Goal: Navigation & Orientation: Find specific page/section

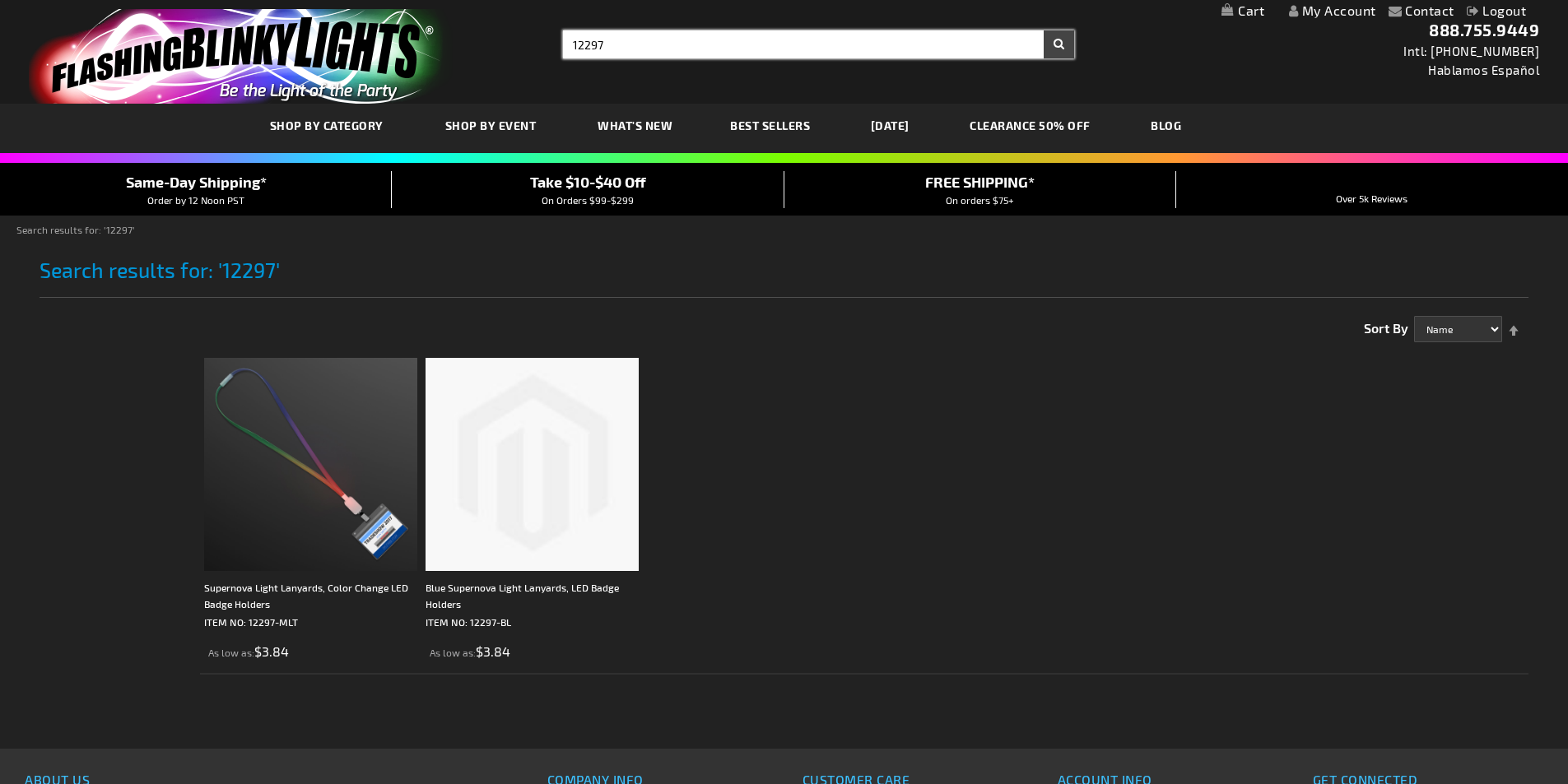
type input "12297"
drag, startPoint x: 612, startPoint y: 40, endPoint x: 526, endPoint y: 37, distance: 86.1
click at [526, 37] on div "Toggle Nav Search Search 12297 × Search 888.755.9449 Intl: 818-753-8303 Hablamo…" at bounding box center [784, 51] width 1568 height 104
type input "f"
type input "autumn"
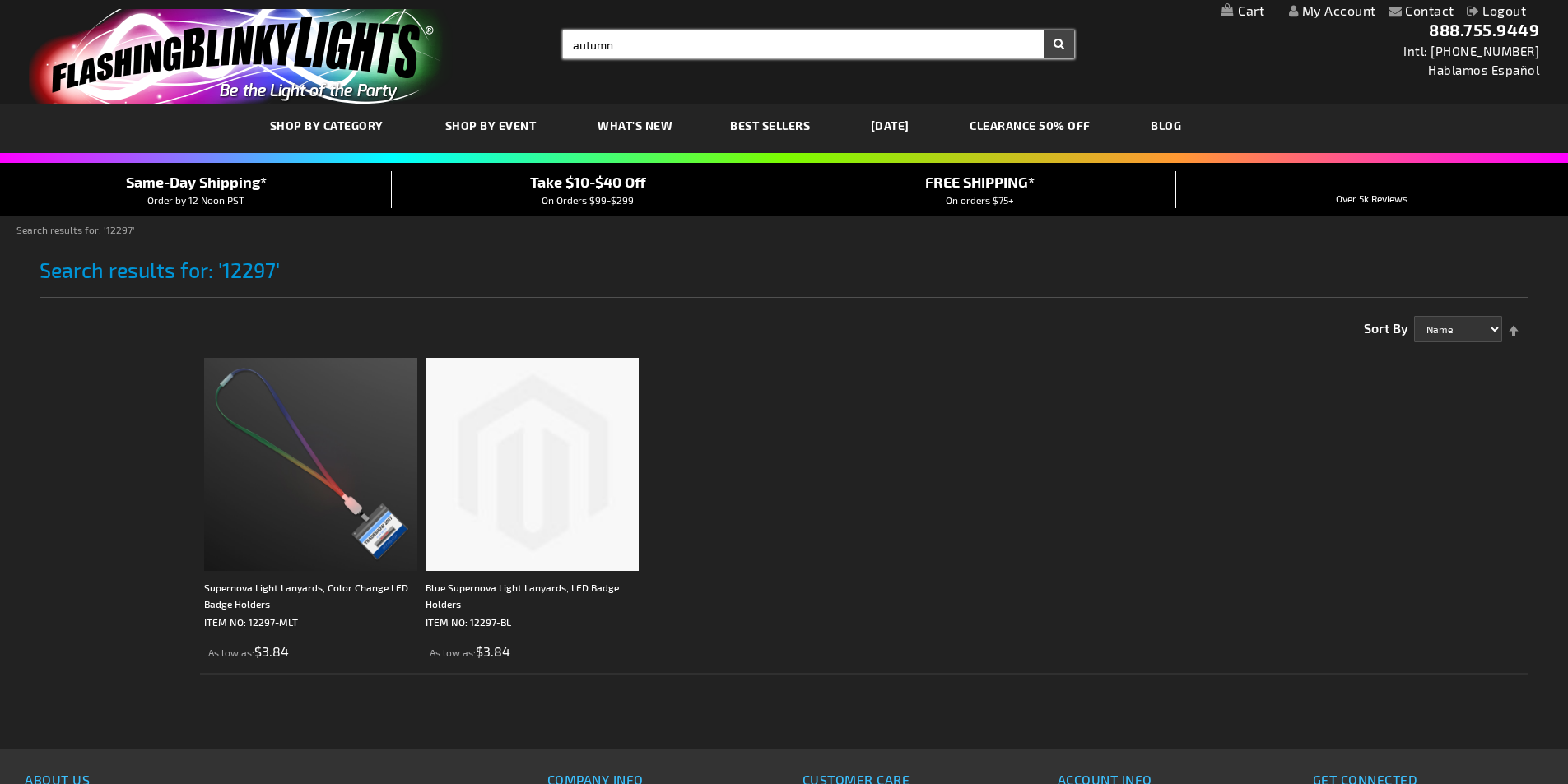
click at [1044, 30] on button "Search" at bounding box center [1058, 44] width 30 height 28
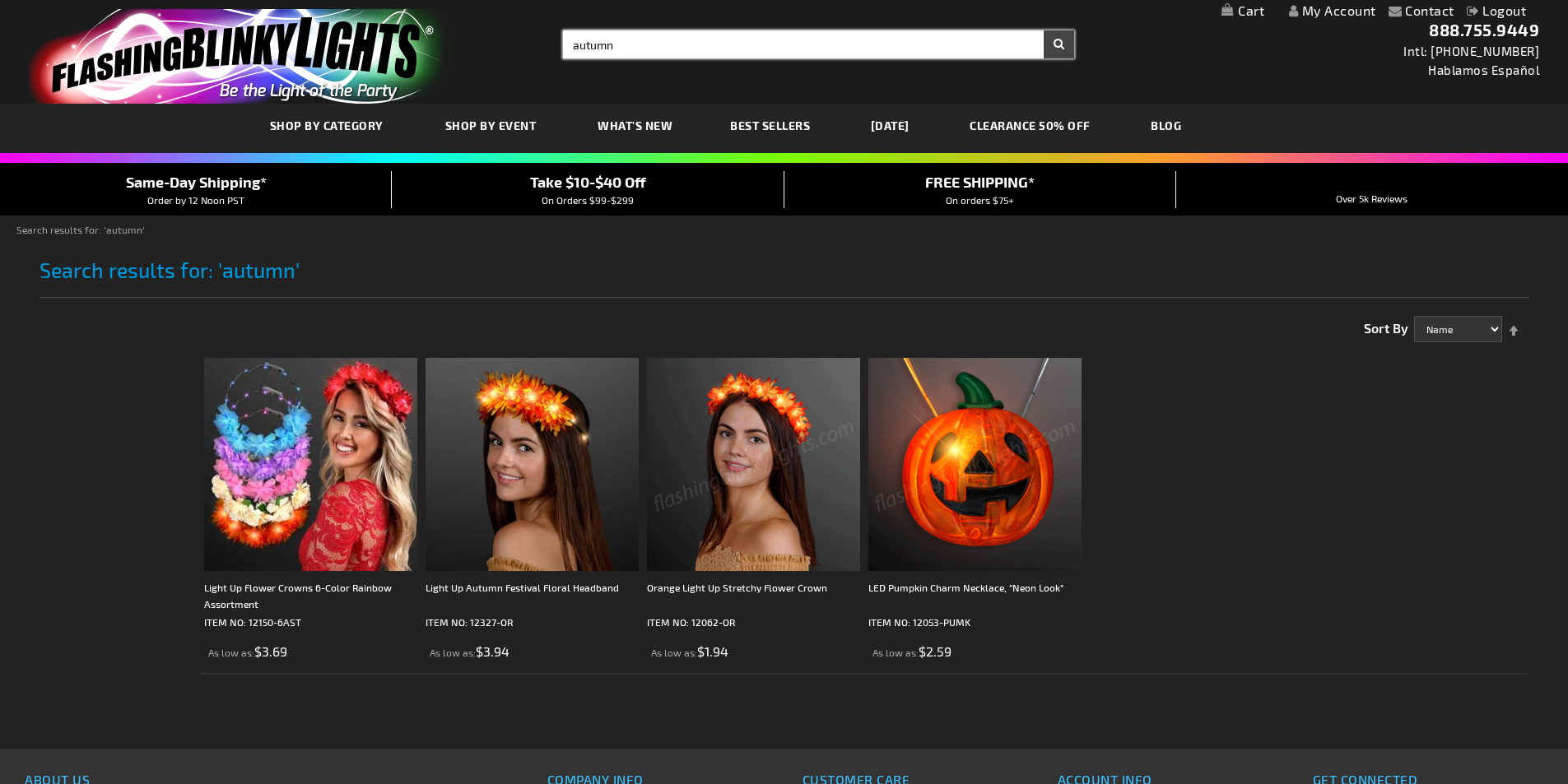
drag, startPoint x: 674, startPoint y: 49, endPoint x: 449, endPoint y: 30, distance: 225.8
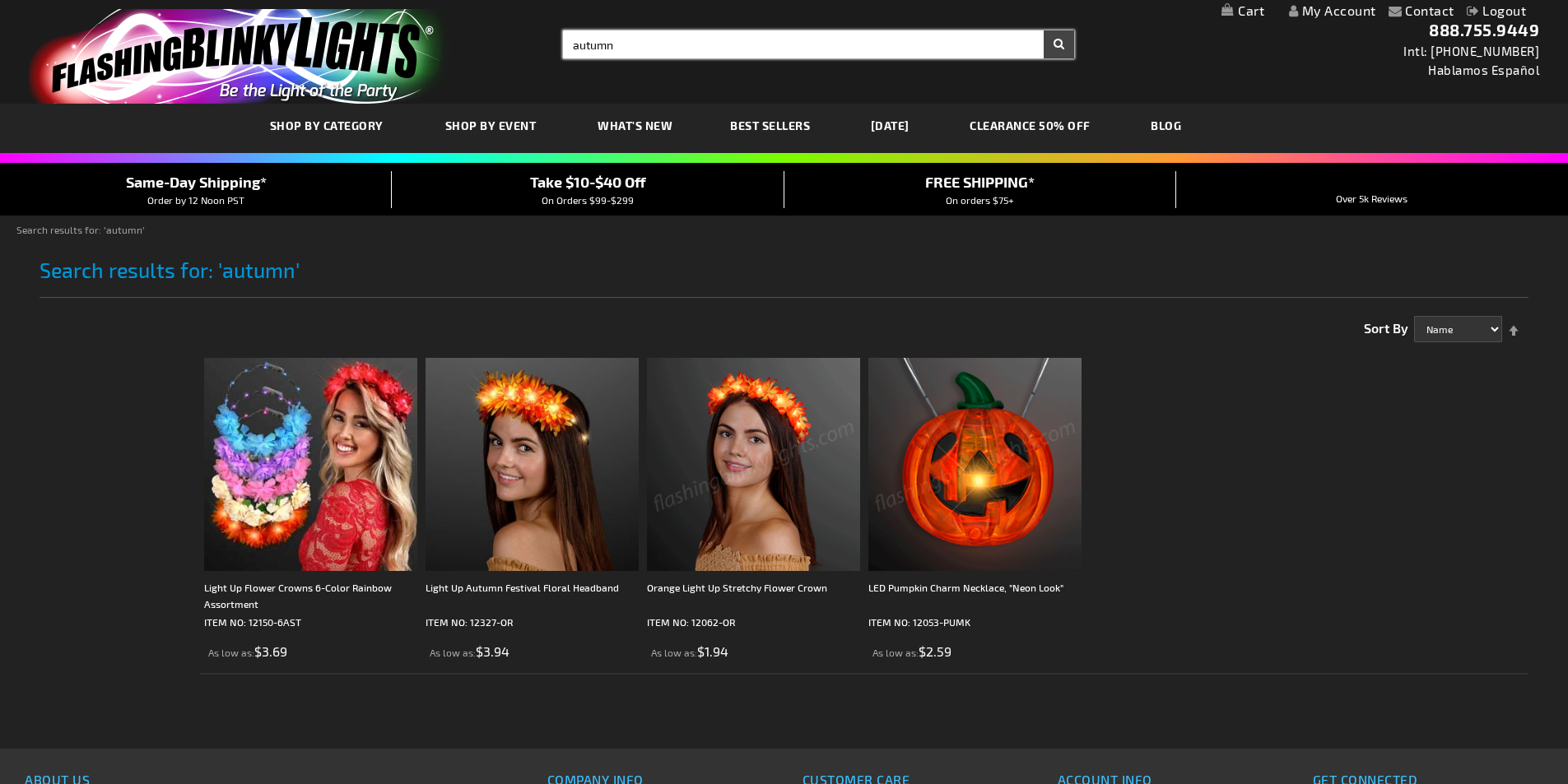
click at [449, 30] on div "Toggle Nav Search Search autumn × Search 888.755.9449 Intl: 818-753-8303 Hablam…" at bounding box center [784, 51] width 1568 height 104
type input "pumpkin"
click at [1044, 30] on button "Search" at bounding box center [1058, 44] width 30 height 28
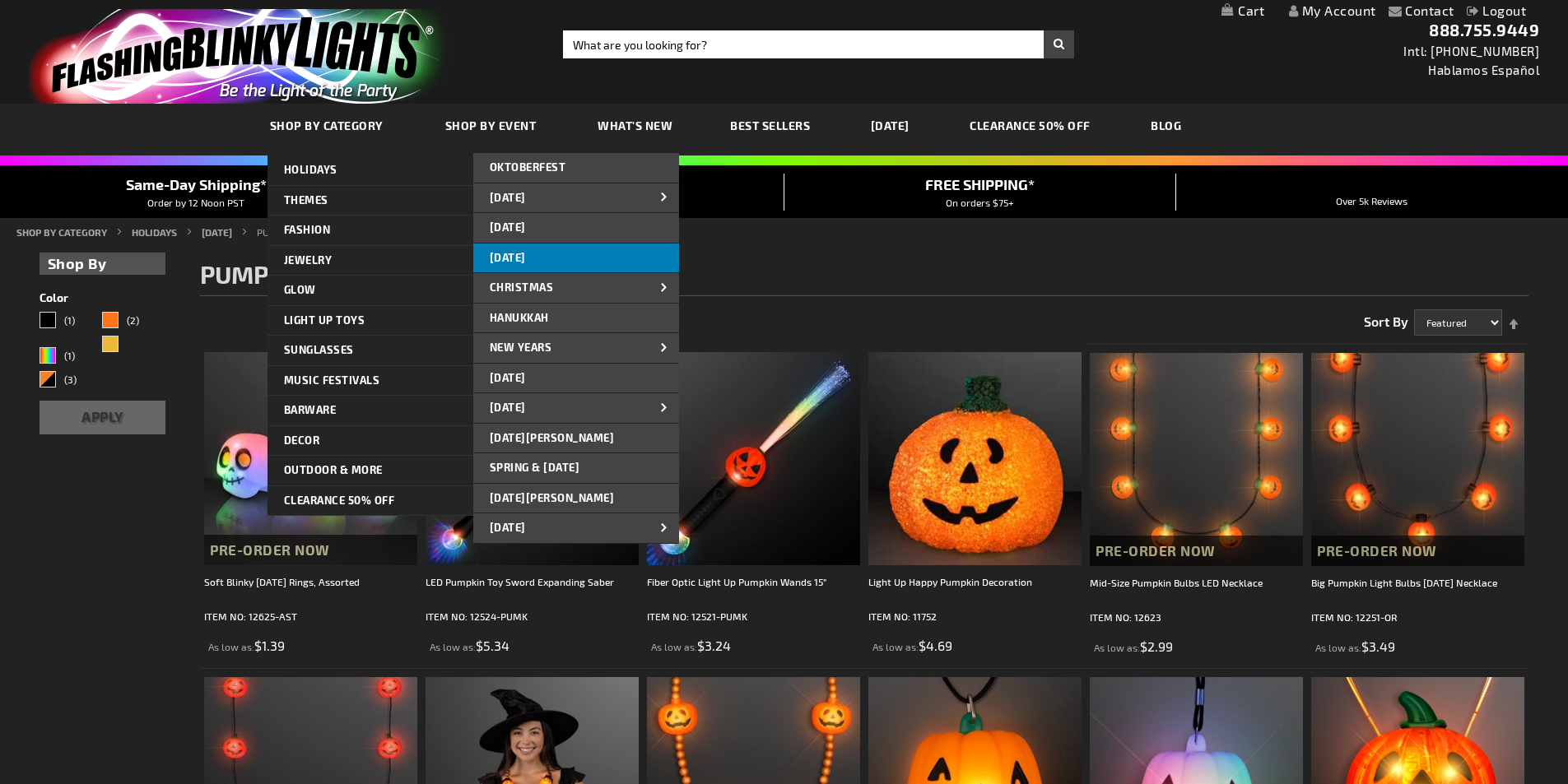
click at [526, 255] on span "[DATE]" at bounding box center [508, 257] width 37 height 13
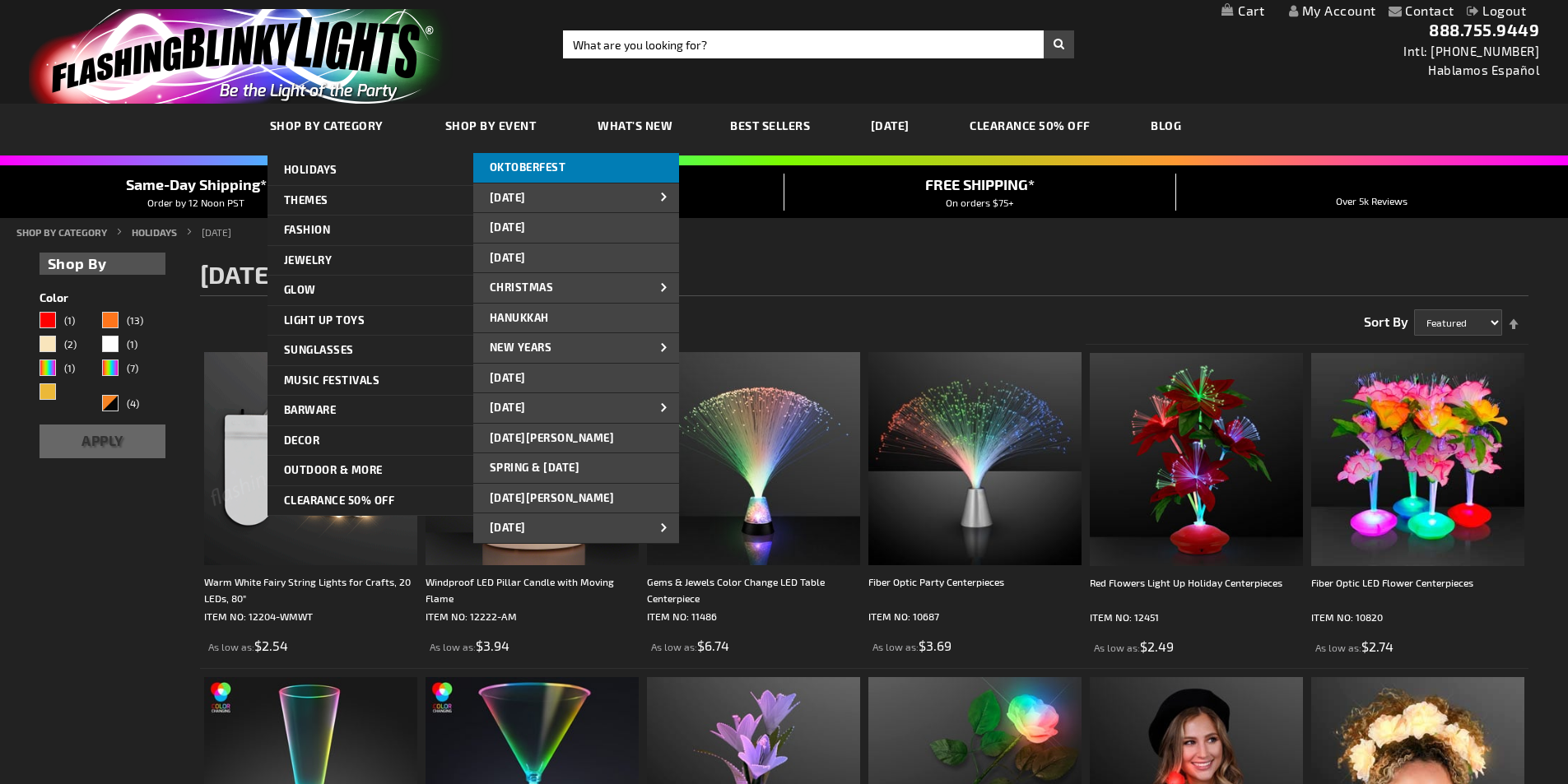
click at [580, 175] on link "OKTOBERFEST" at bounding box center [576, 168] width 206 height 30
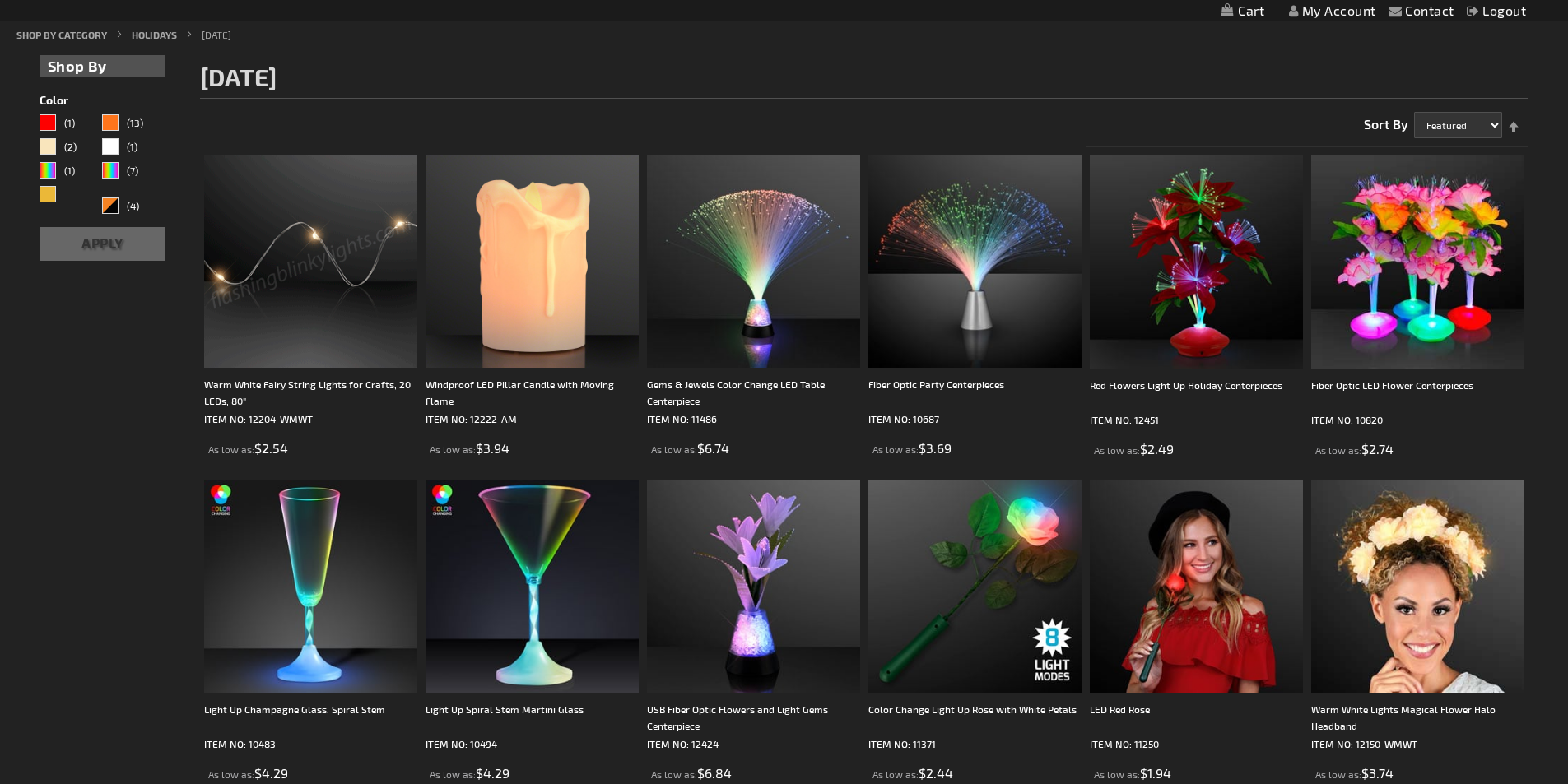
scroll to position [329, 0]
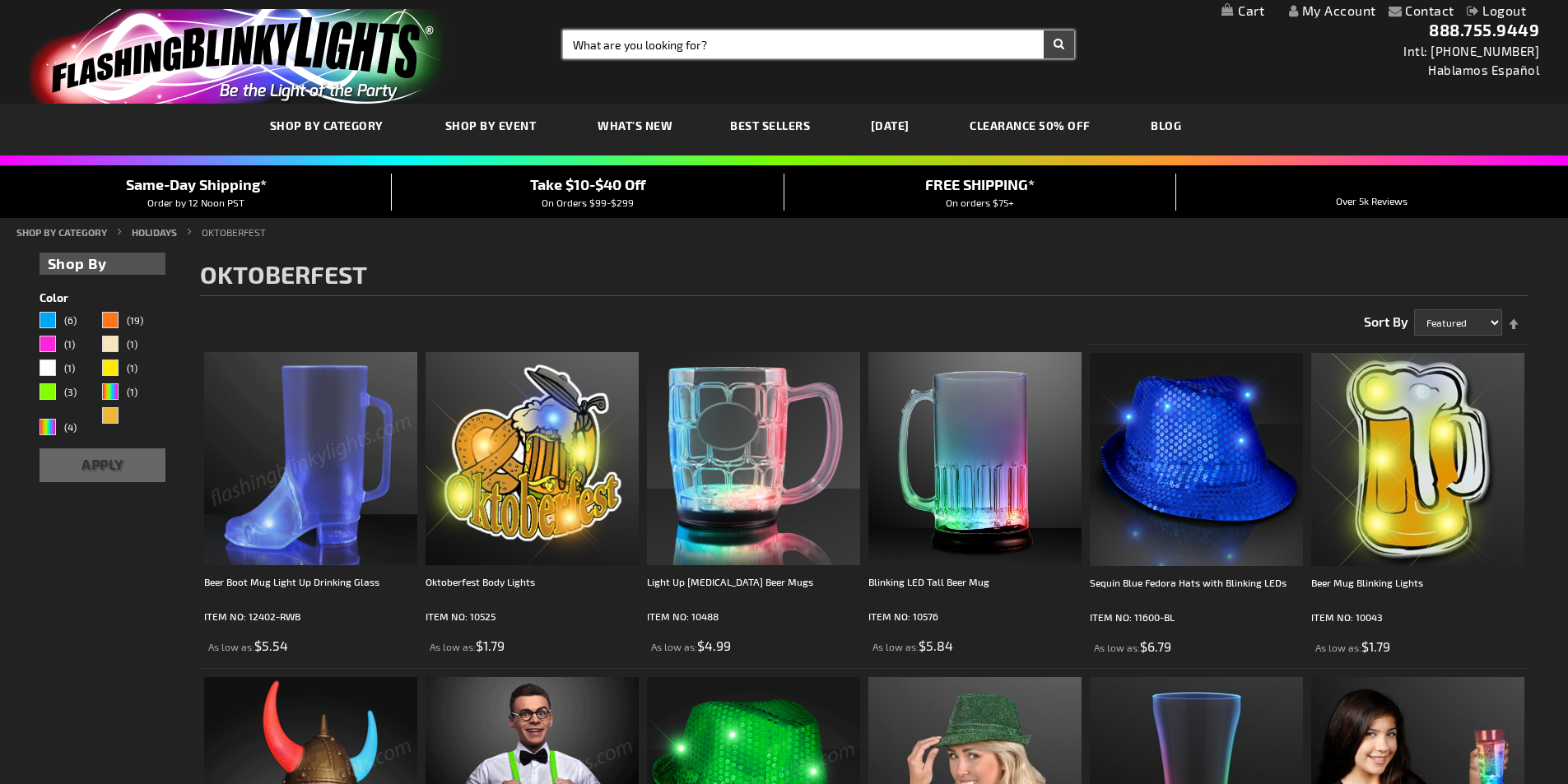
click at [698, 50] on input "Search" at bounding box center [818, 44] width 511 height 28
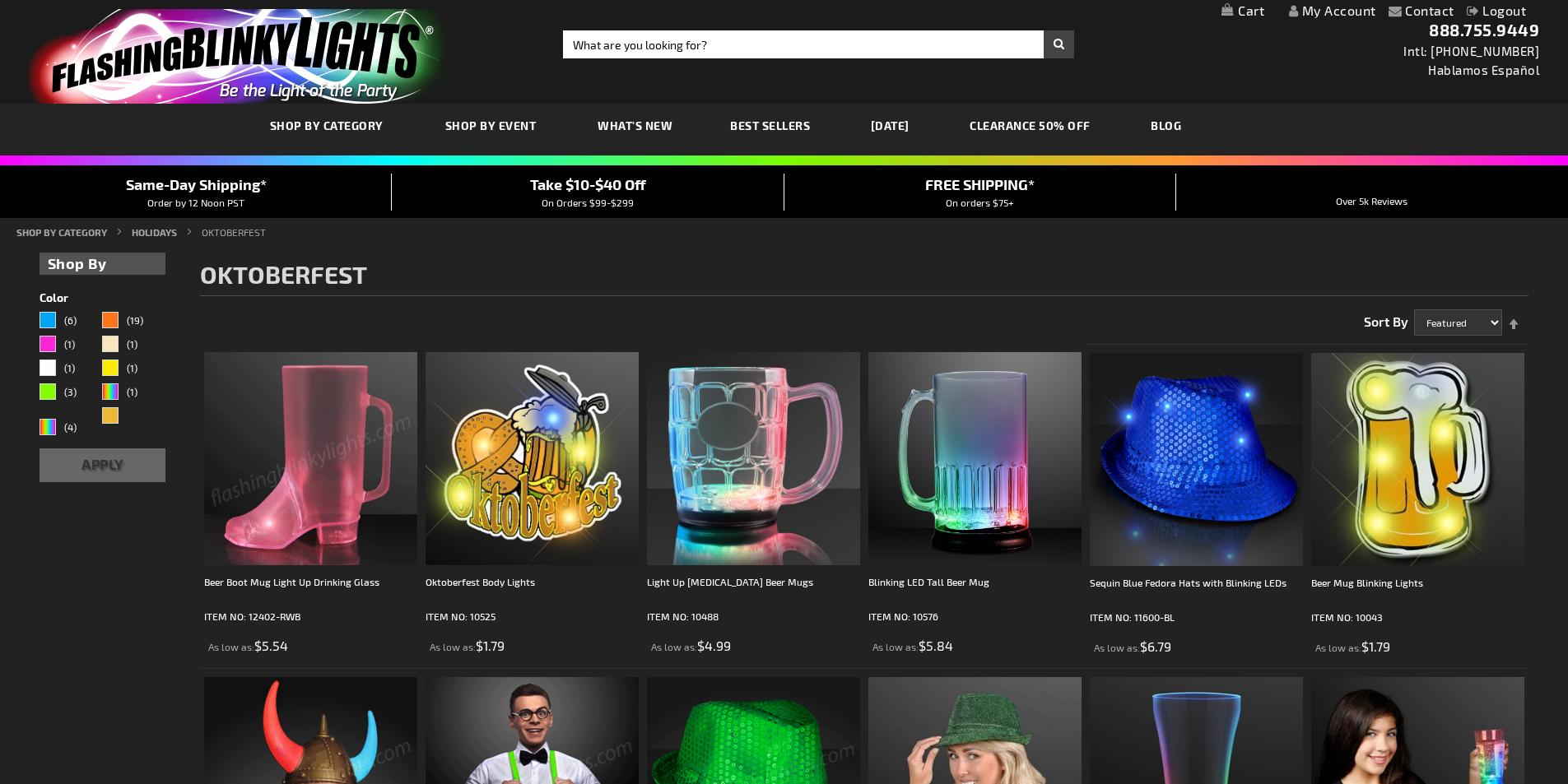
click at [337, 40] on img "store logo" at bounding box center [240, 56] width 424 height 95
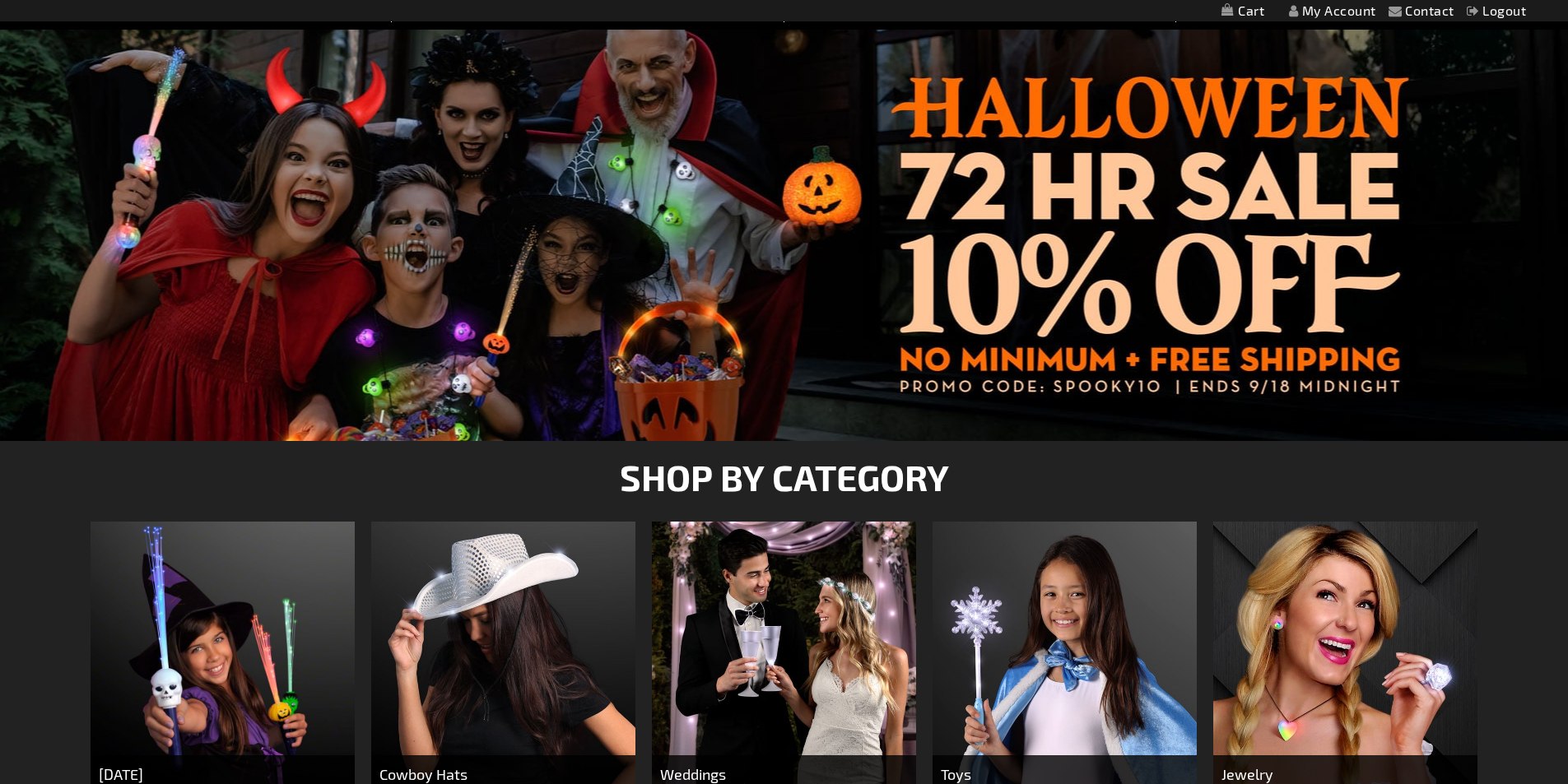
scroll to position [165, 0]
